Goal: Task Accomplishment & Management: Manage account settings

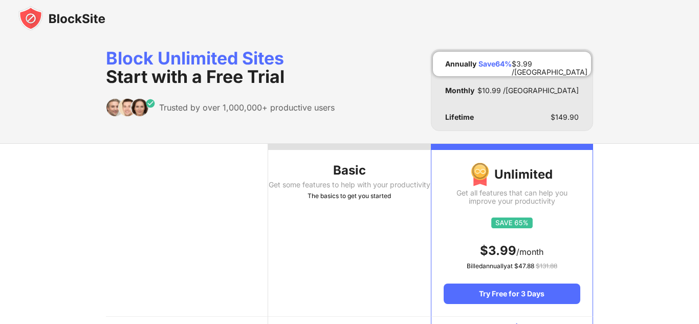
click at [22, 14] on img at bounding box center [61, 18] width 87 height 25
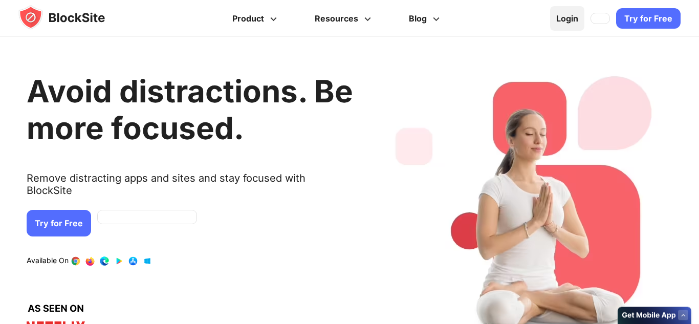
click at [601, 18] on span at bounding box center [601, 18] width 0 height 0
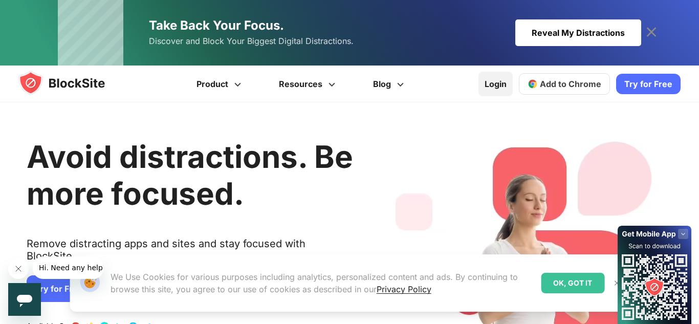
click at [485, 78] on link "Login" at bounding box center [495, 84] width 34 height 25
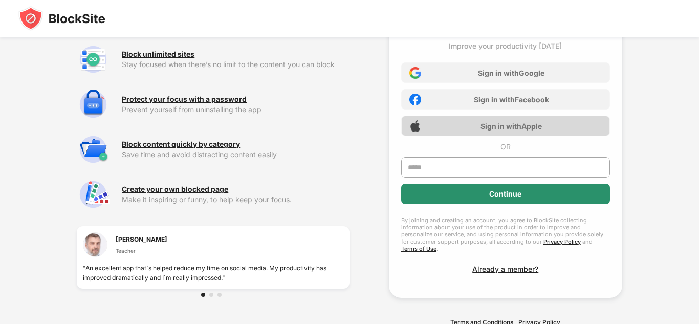
scroll to position [42, 0]
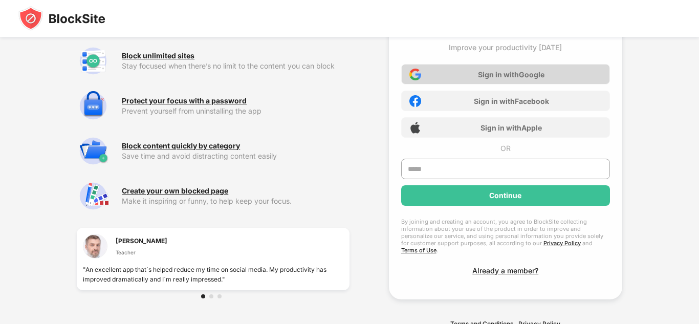
click at [481, 79] on div "Sign in with Google" at bounding box center [505, 74] width 209 height 20
